Goal: Task Accomplishment & Management: Use online tool/utility

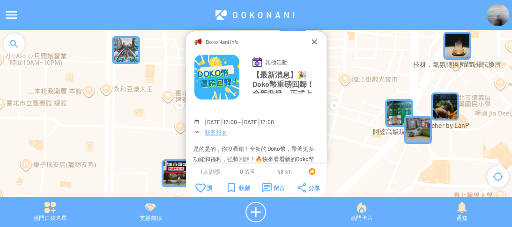
click at [309, 43] on div "DokoNani Info" at bounding box center [256, 41] width 107 height 9
click at [316, 42] on div at bounding box center [313, 41] width 9 height 9
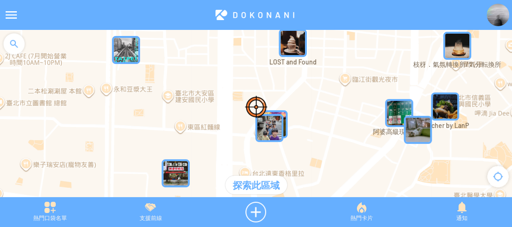
click at [19, 45] on div at bounding box center [14, 44] width 28 height 28
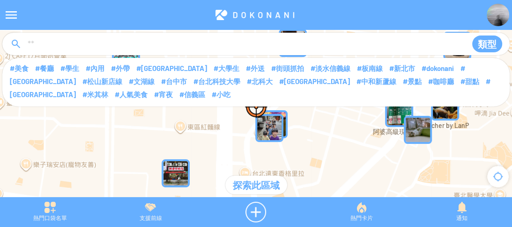
click at [146, 47] on input at bounding box center [243, 45] width 432 height 18
type input "****"
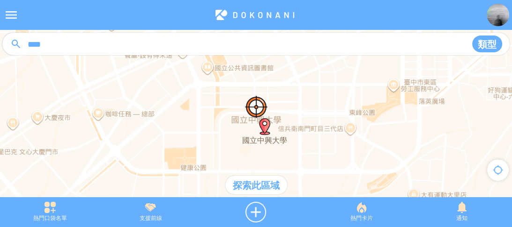
click at [254, 185] on div "探索此區域" at bounding box center [256, 185] width 62 height 19
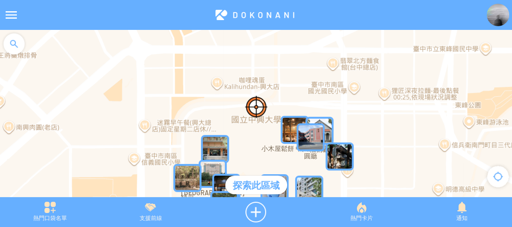
click at [281, 124] on img "uF2MxhCY4MMMapIcon" at bounding box center [294, 130] width 28 height 28
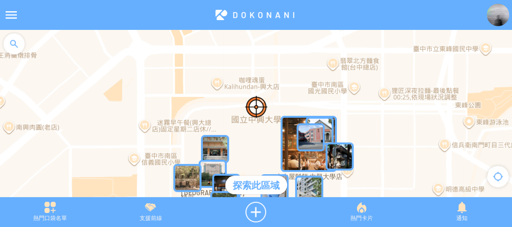
click at [286, 123] on img "uF2MxhCY4MMMapIcon" at bounding box center [308, 144] width 56 height 56
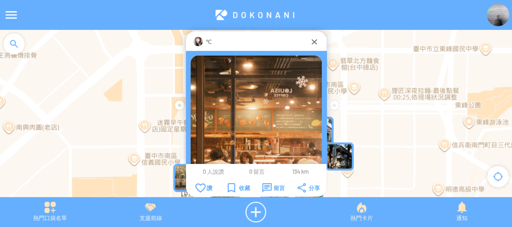
click at [199, 40] on img at bounding box center [197, 41] width 9 height 9
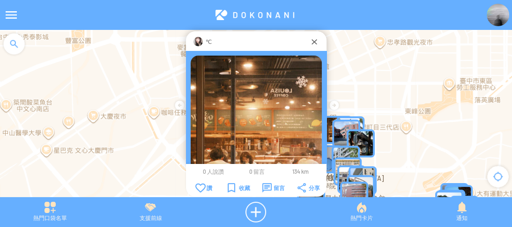
click at [498, 15] on img at bounding box center [497, 15] width 22 height 22
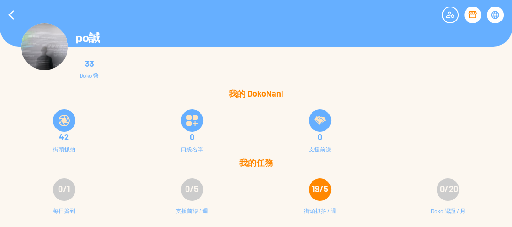
scroll to position [19, 0]
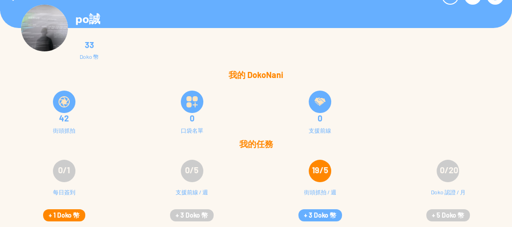
click at [67, 216] on button "+ 1 Doko 幣" at bounding box center [64, 216] width 42 height 12
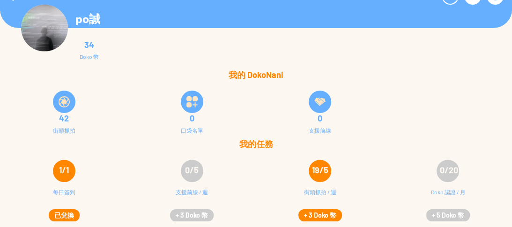
click at [327, 220] on button "+ 3 Doko 幣" at bounding box center [320, 216] width 44 height 12
